Goal: Navigation & Orientation: Find specific page/section

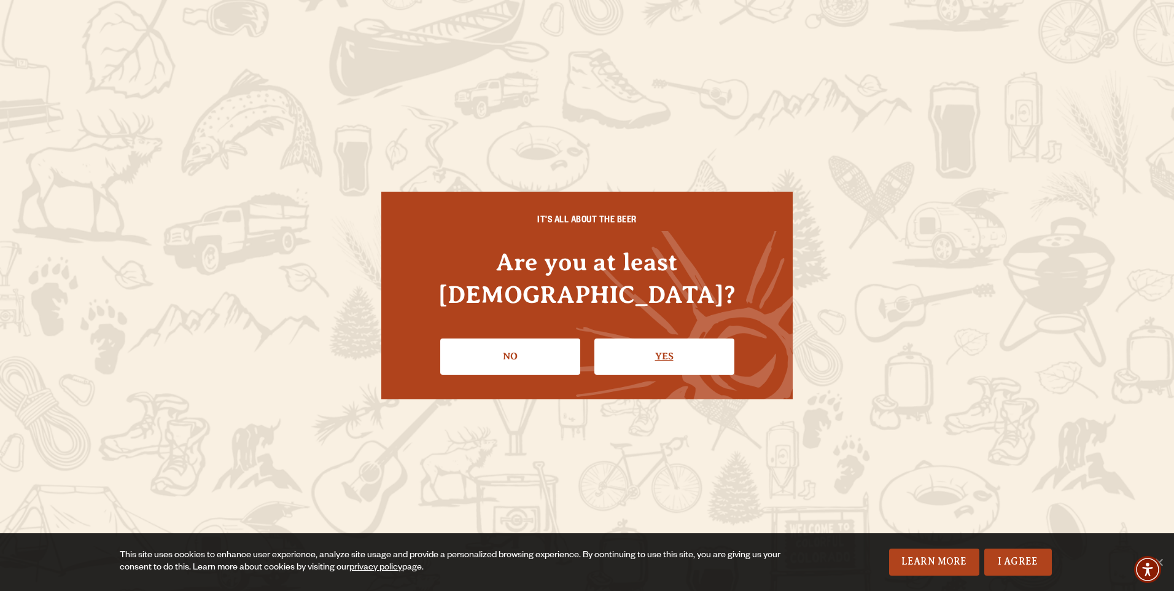
click at [698, 343] on link "Yes" at bounding box center [664, 356] width 140 height 36
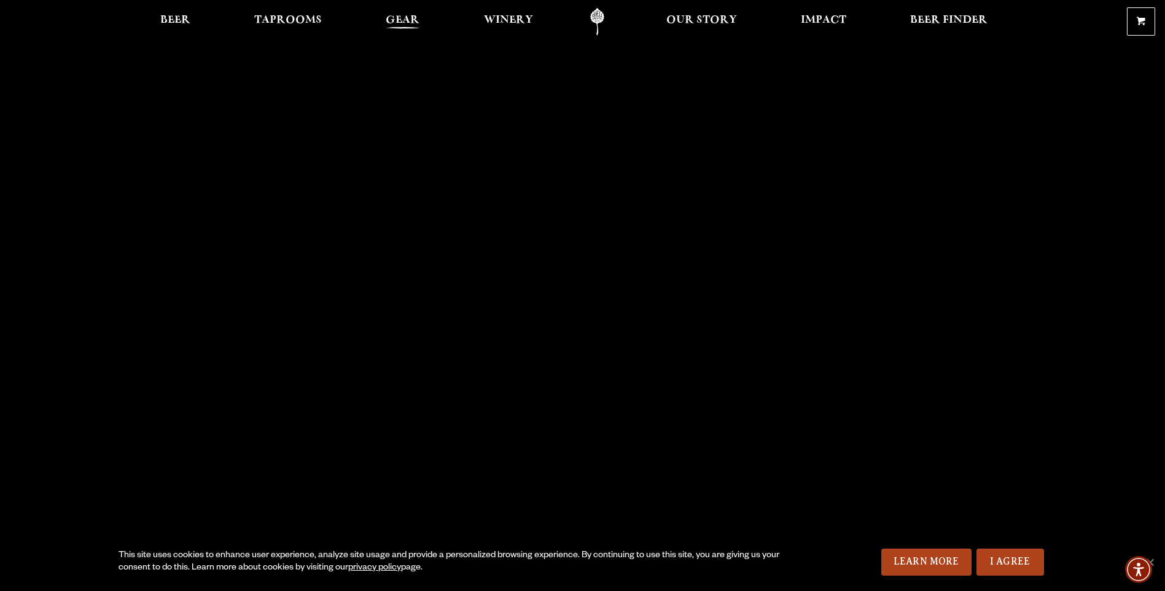
click at [407, 19] on span "Gear" at bounding box center [403, 20] width 34 height 10
click at [176, 16] on span "Beer" at bounding box center [175, 20] width 30 height 10
